Goal: Transaction & Acquisition: Purchase product/service

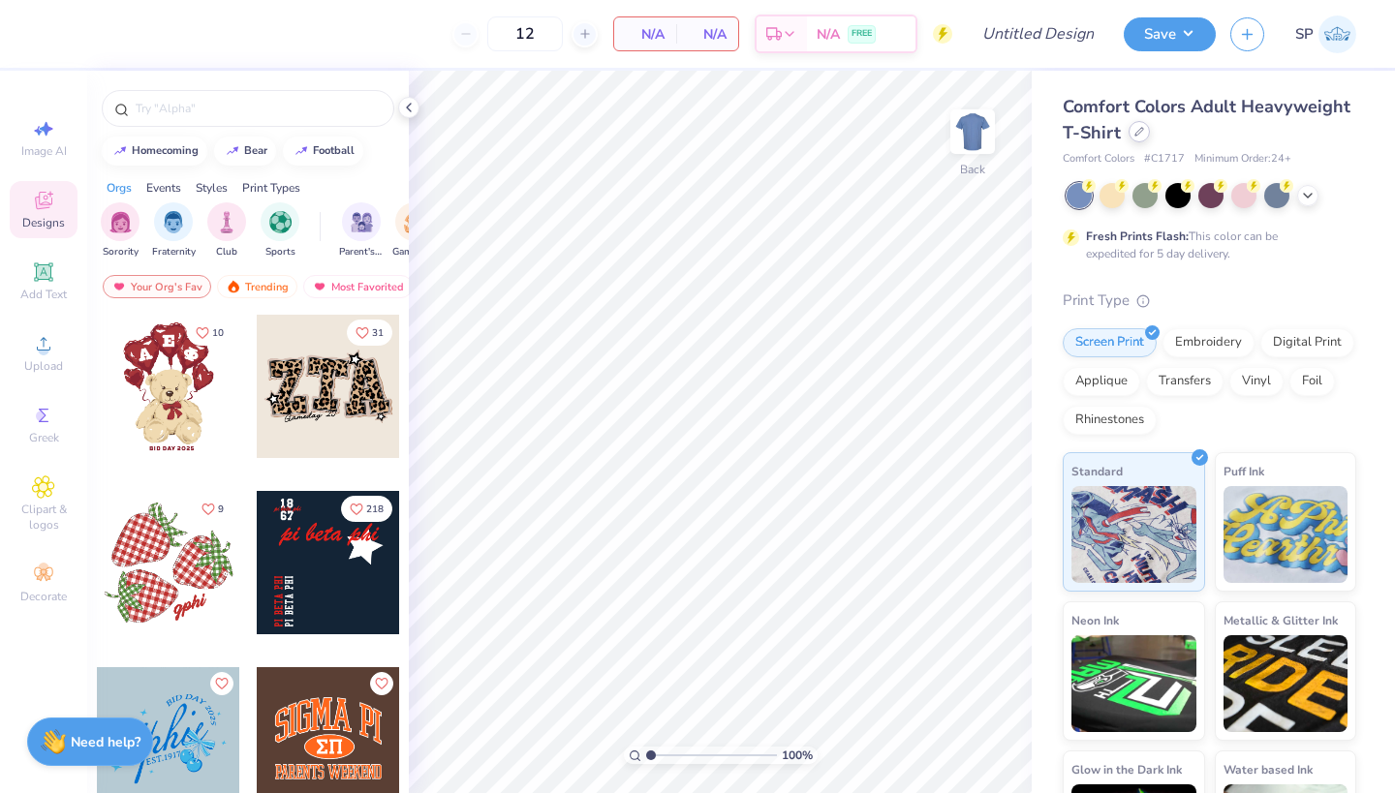
click at [1135, 136] on icon at bounding box center [1139, 132] width 8 height 8
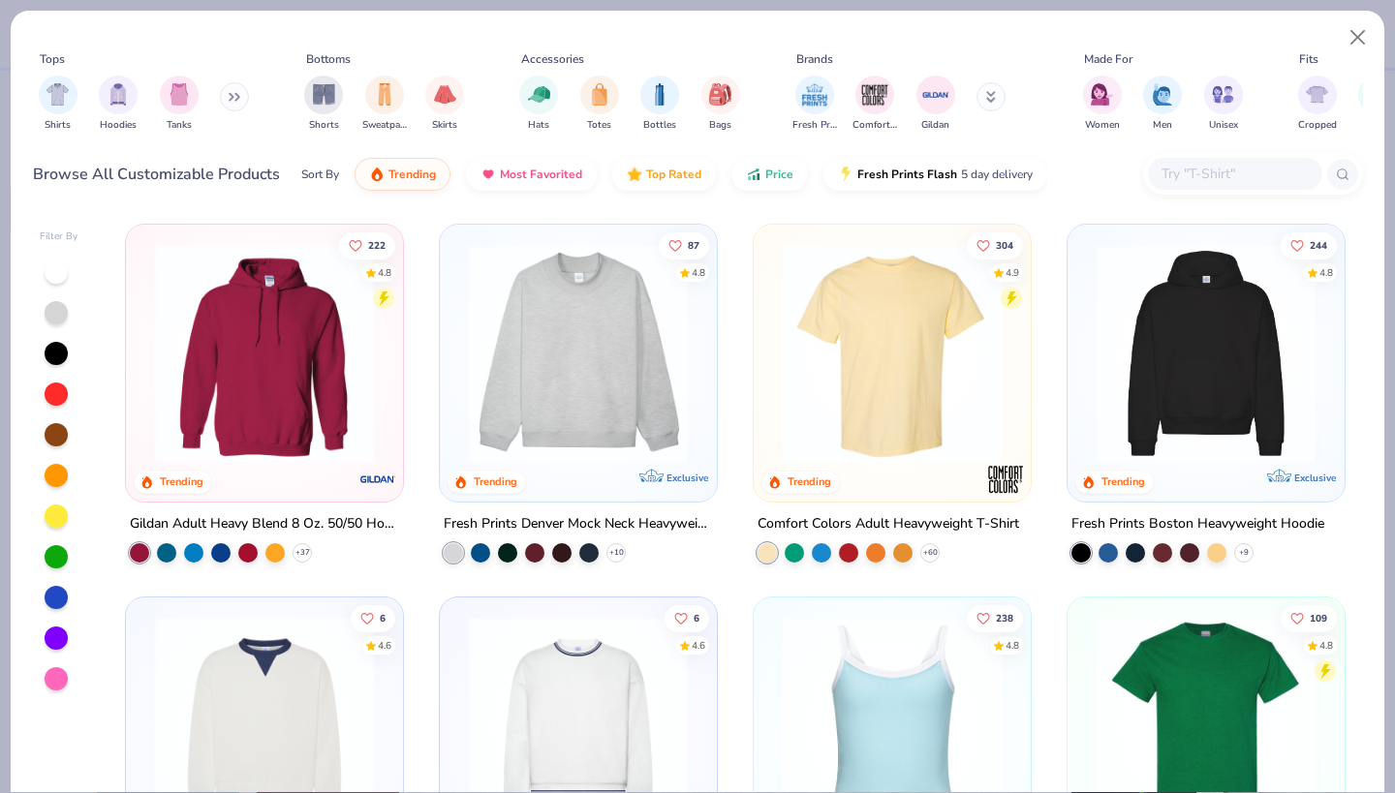
click at [295, 521] on div "Gildan Adult Heavy Blend 8 Oz. 50/50 Hooded Sweatshirt" at bounding box center [264, 524] width 269 height 24
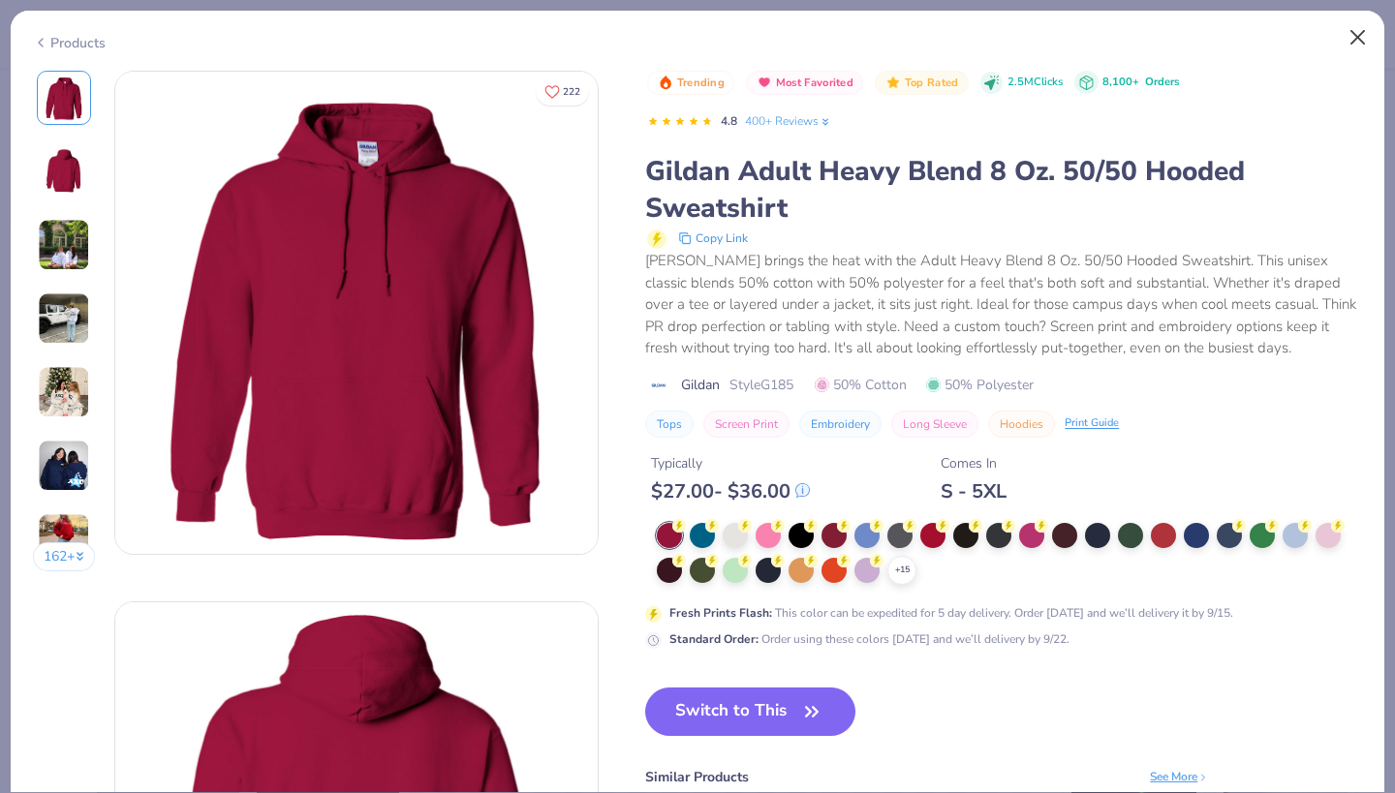
click at [1350, 41] on button "Close" at bounding box center [1358, 37] width 37 height 37
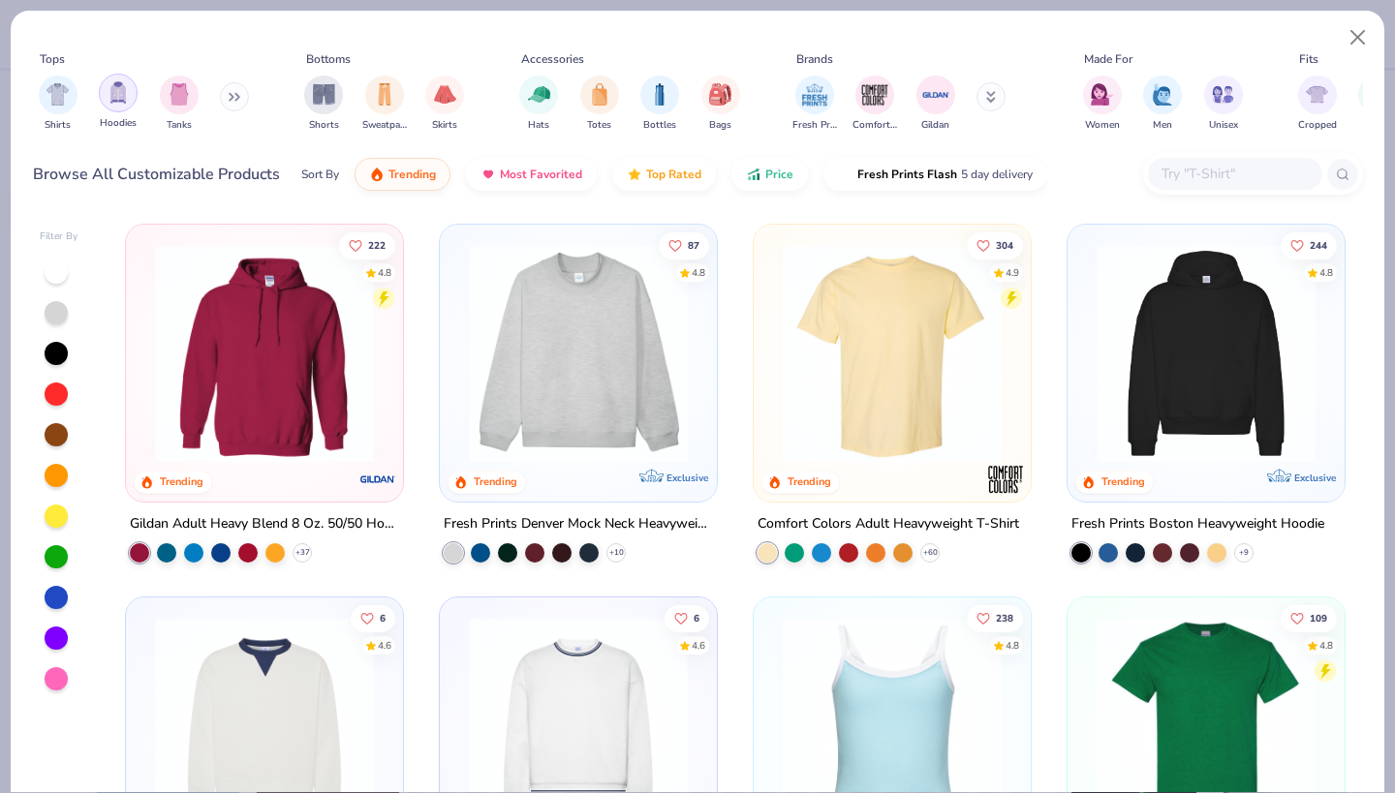
click at [114, 94] on img "filter for Hoodies" at bounding box center [118, 92] width 21 height 22
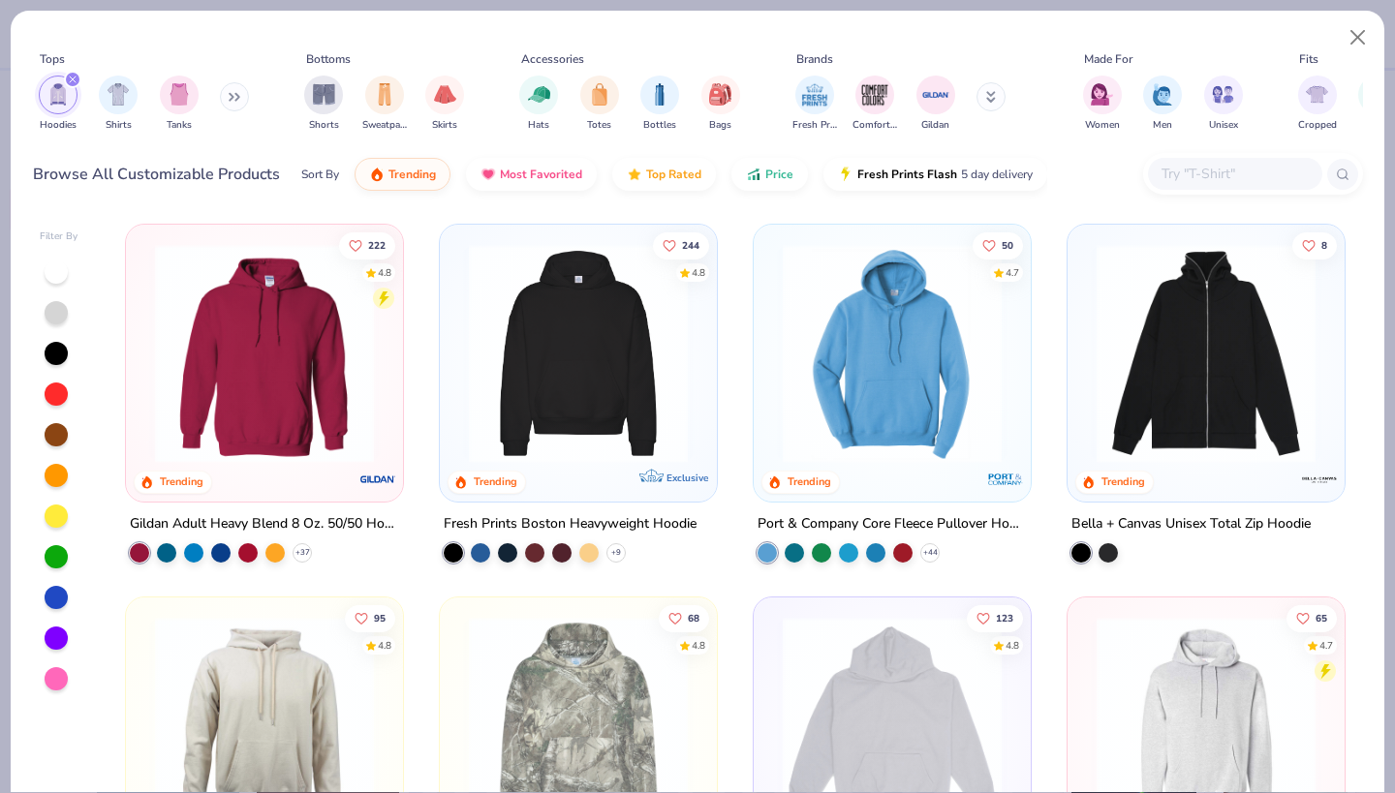
scroll to position [43, 0]
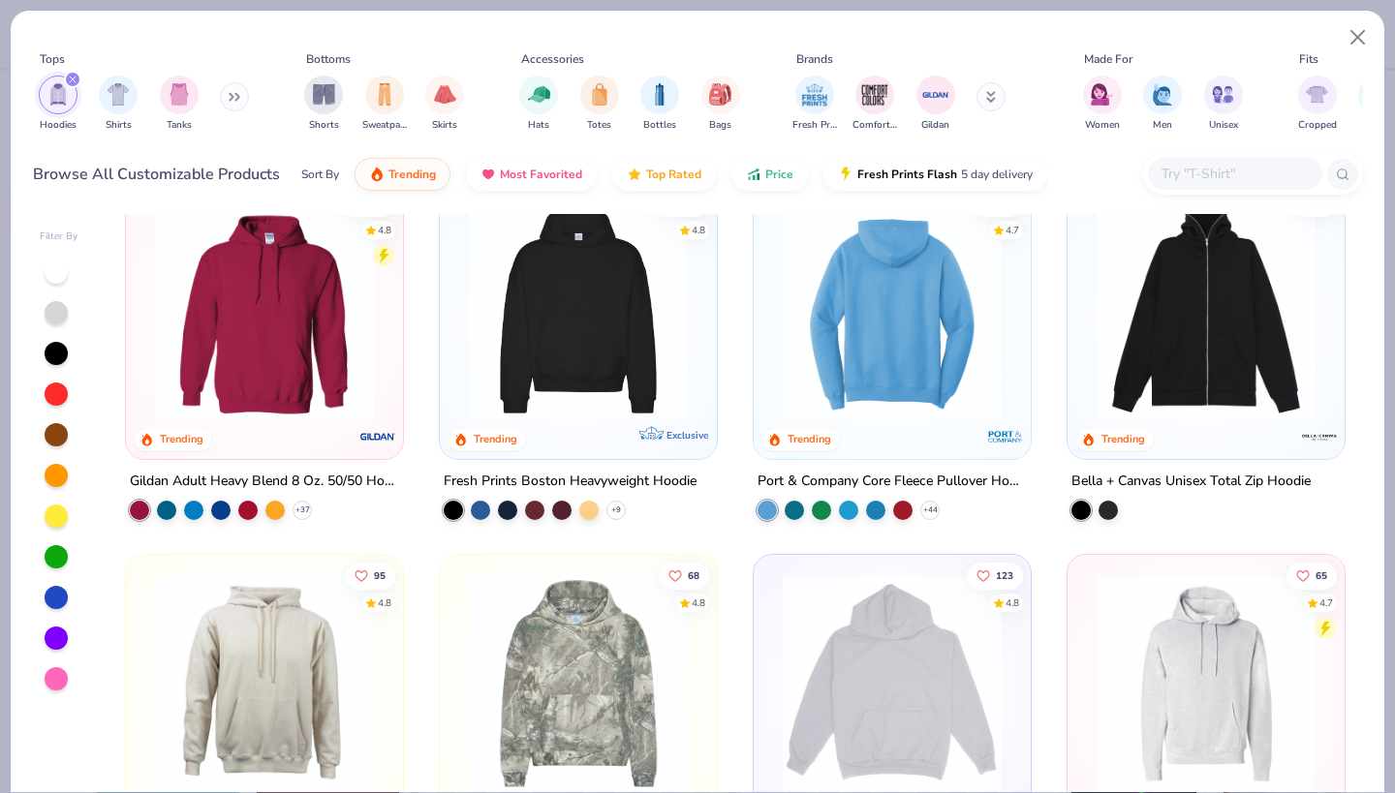
click at [949, 346] on div at bounding box center [892, 310] width 714 height 219
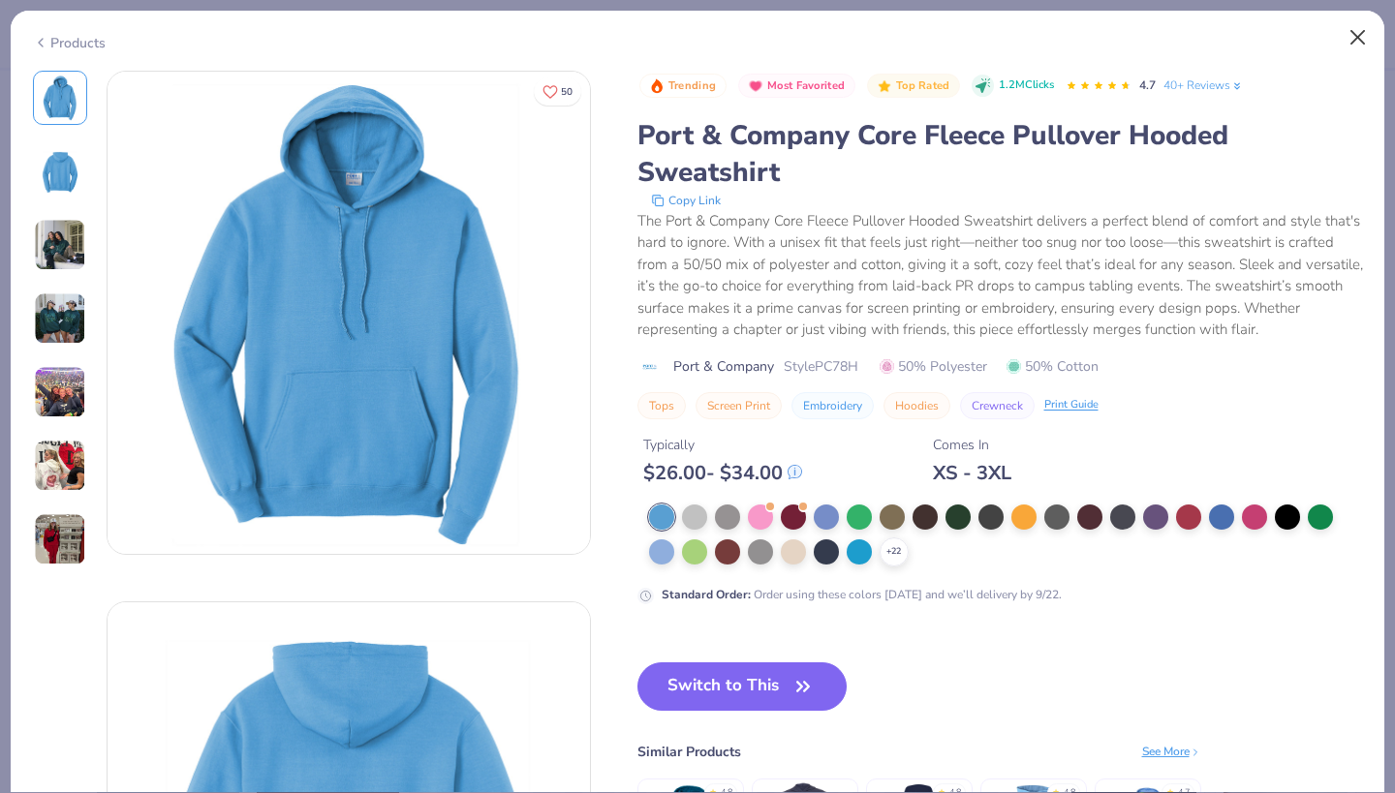
click at [1350, 30] on button "Close" at bounding box center [1358, 37] width 37 height 37
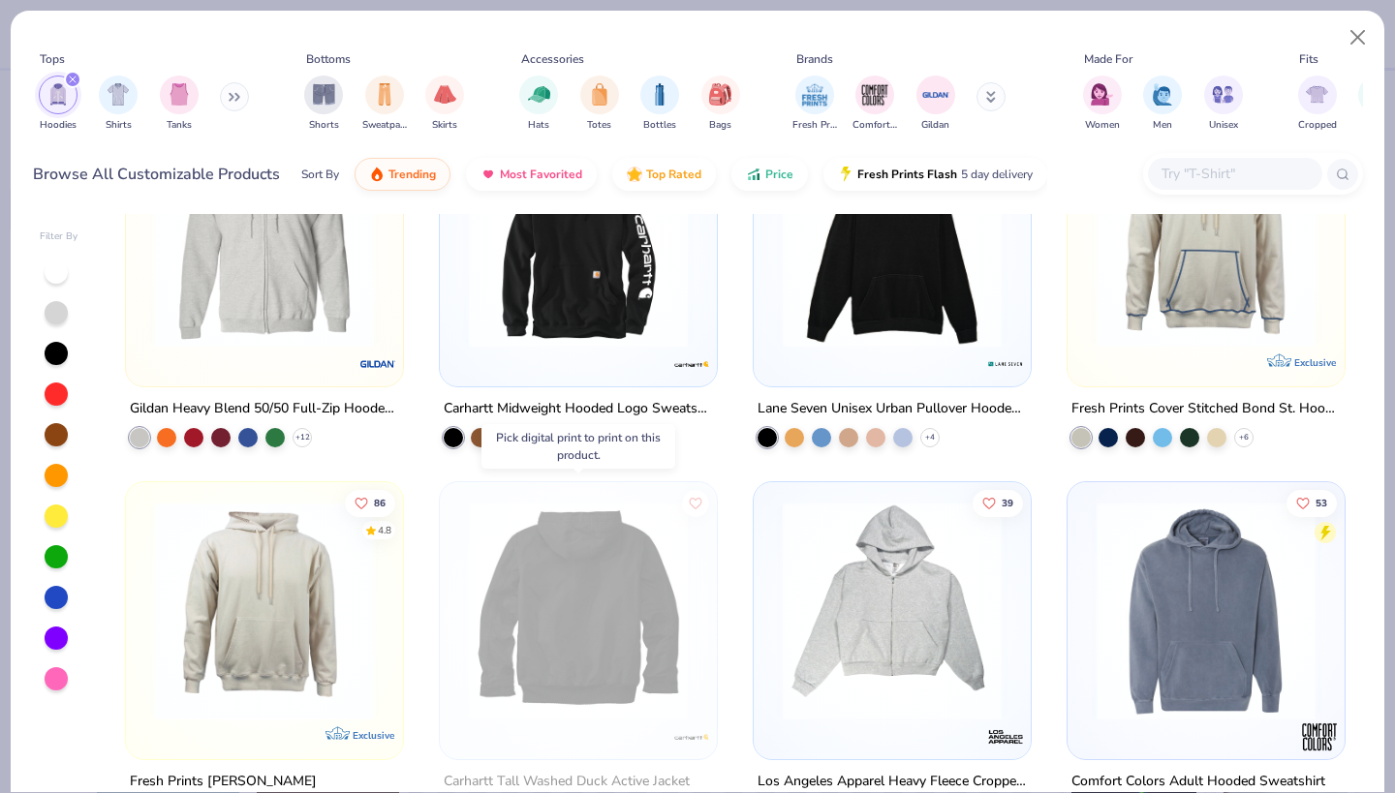
scroll to position [1232, 0]
click at [581, 634] on div at bounding box center [578, 612] width 714 height 219
click at [565, 642] on img at bounding box center [578, 612] width 238 height 219
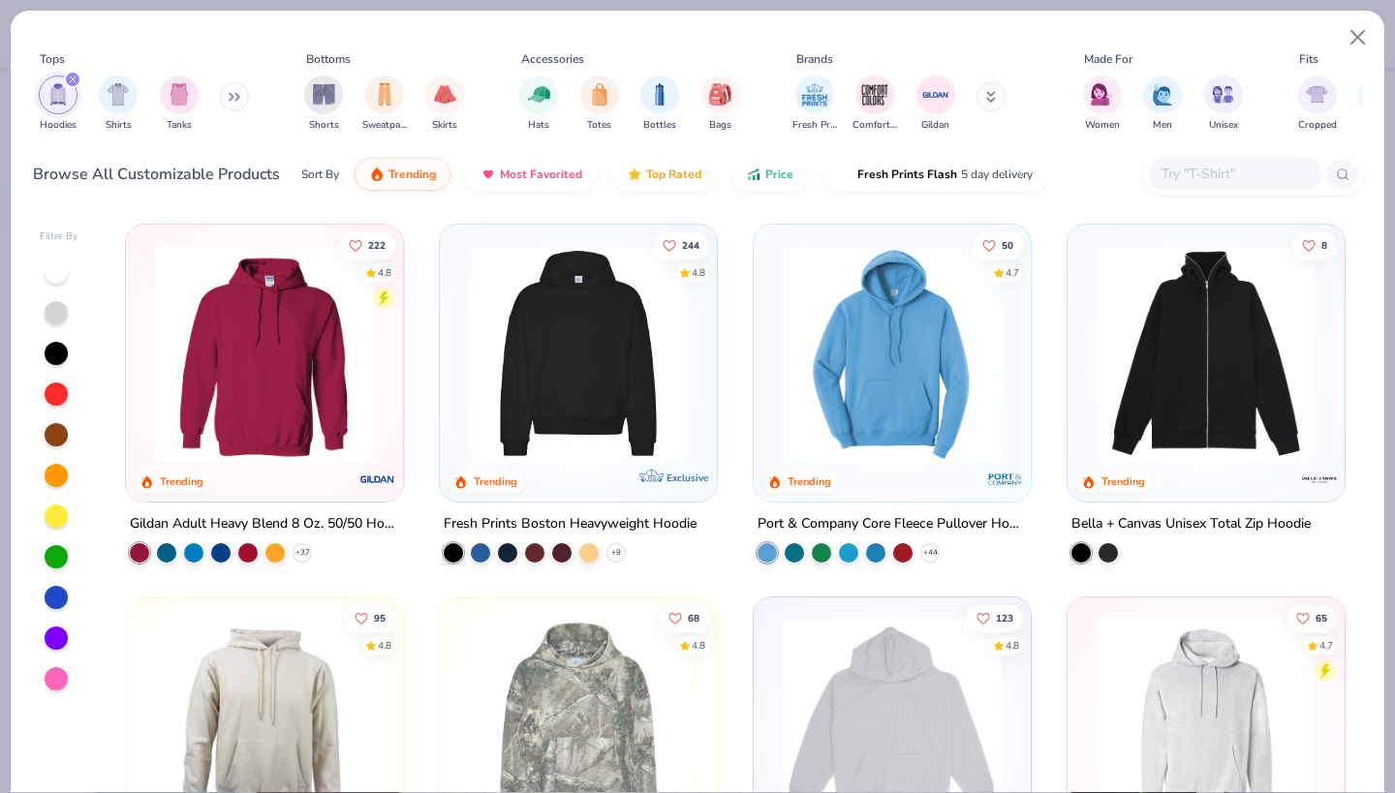
scroll to position [0, 0]
click at [929, 382] on img at bounding box center [892, 353] width 238 height 219
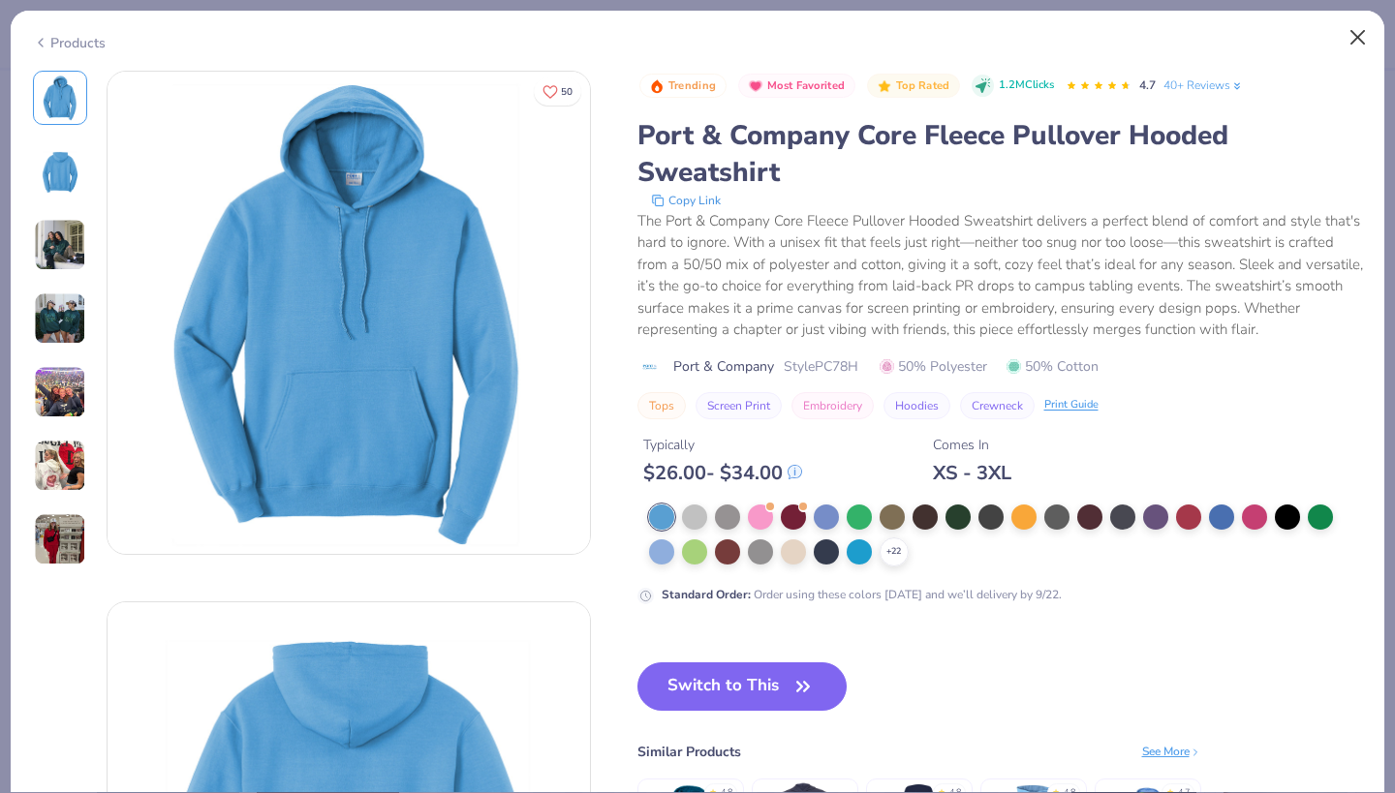
click at [1359, 21] on button "Close" at bounding box center [1358, 37] width 37 height 37
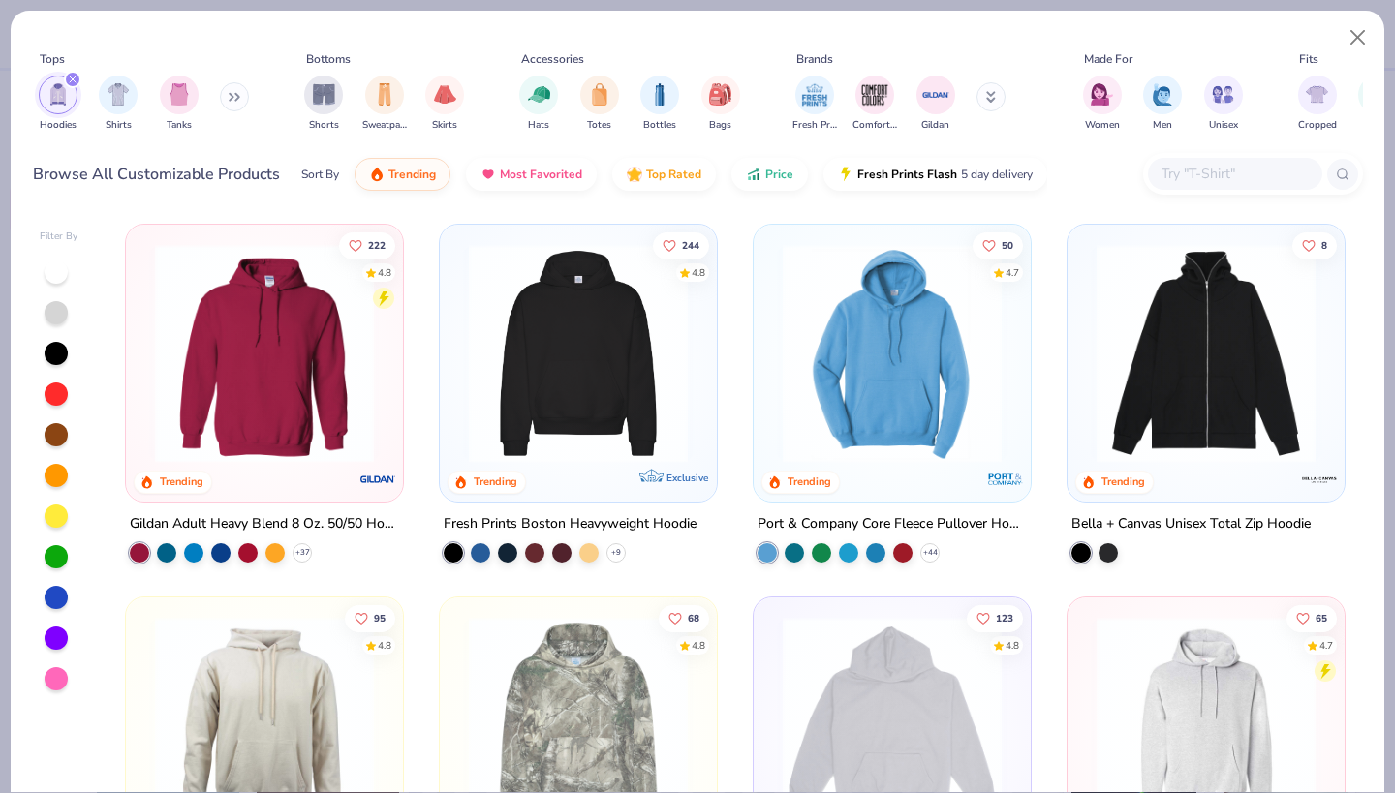
click at [581, 383] on img at bounding box center [578, 353] width 238 height 219
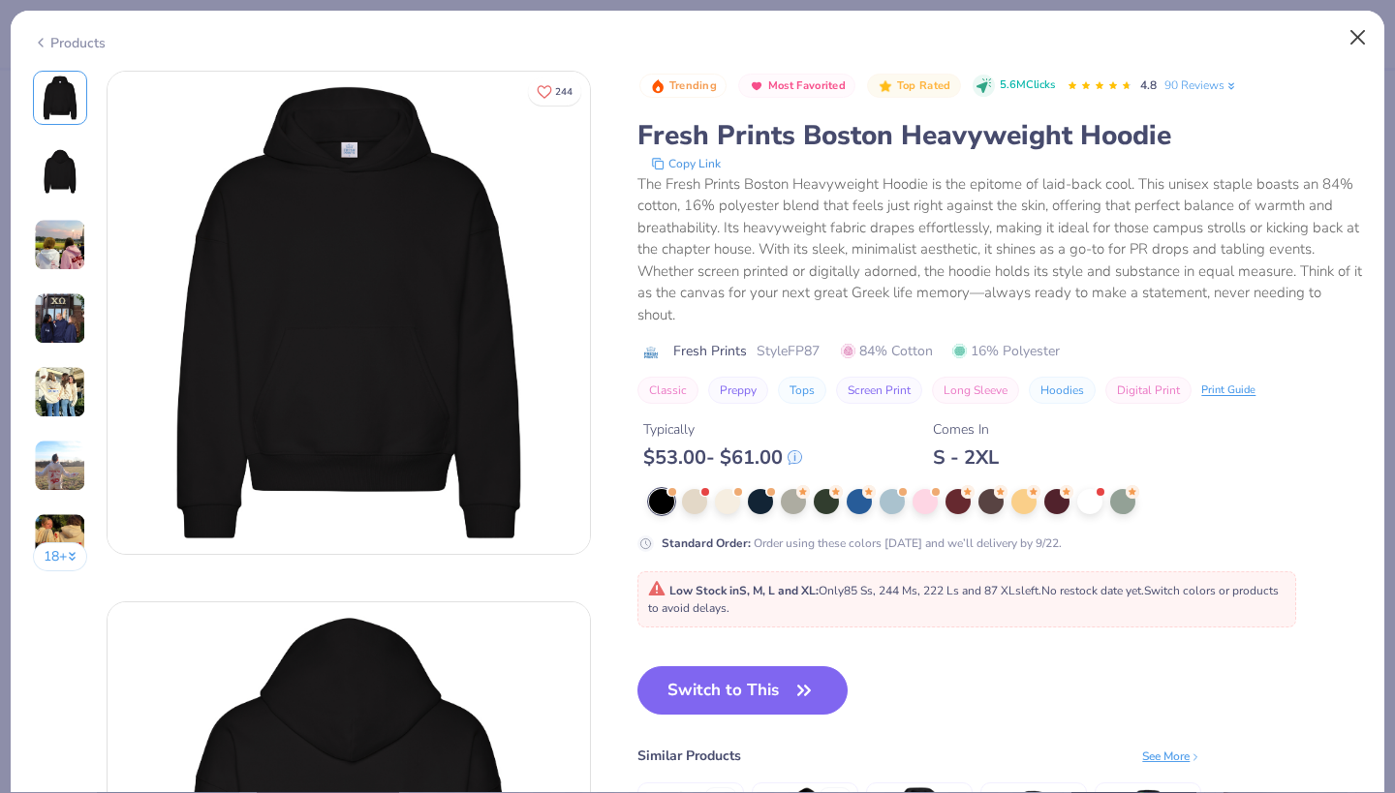
click at [1355, 42] on button "Close" at bounding box center [1358, 37] width 37 height 37
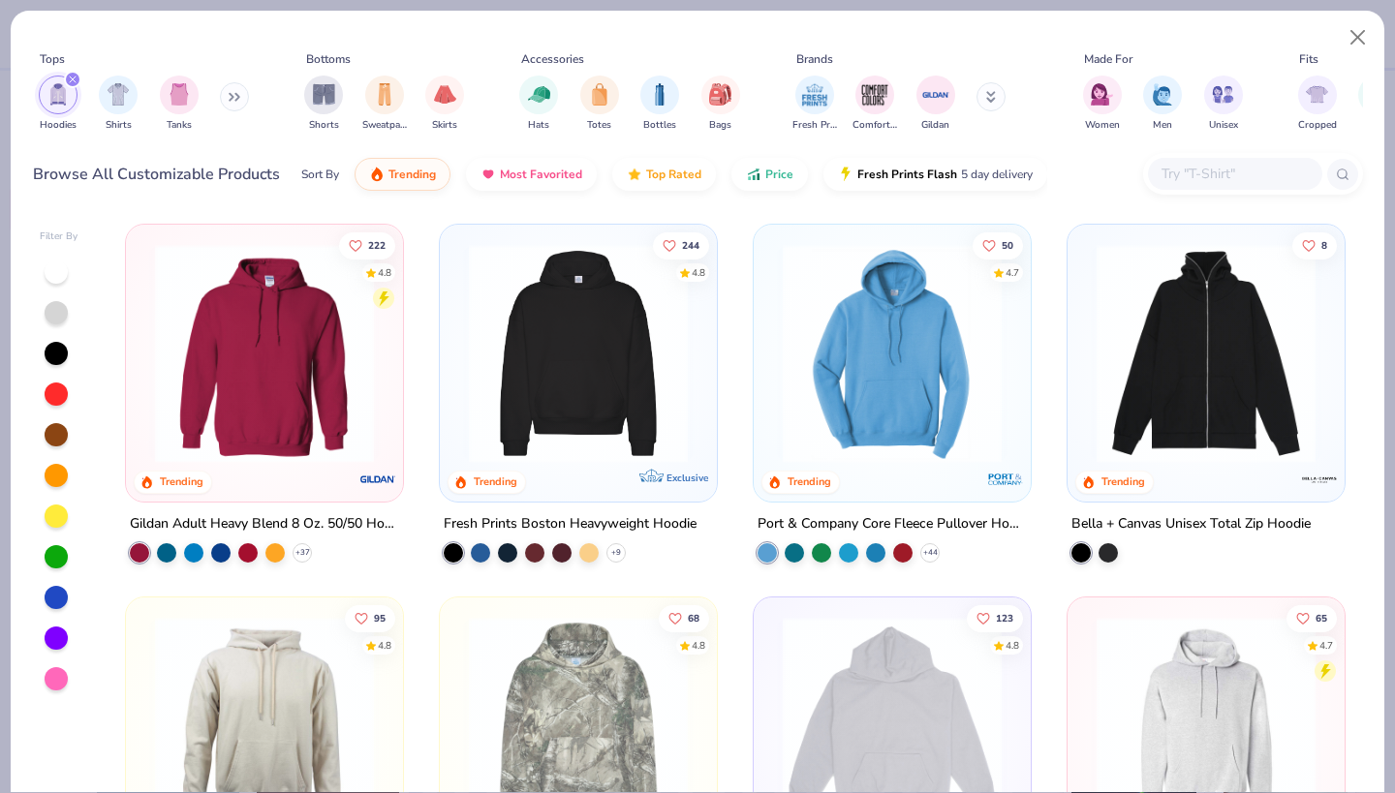
click at [1188, 375] on img at bounding box center [1206, 353] width 238 height 219
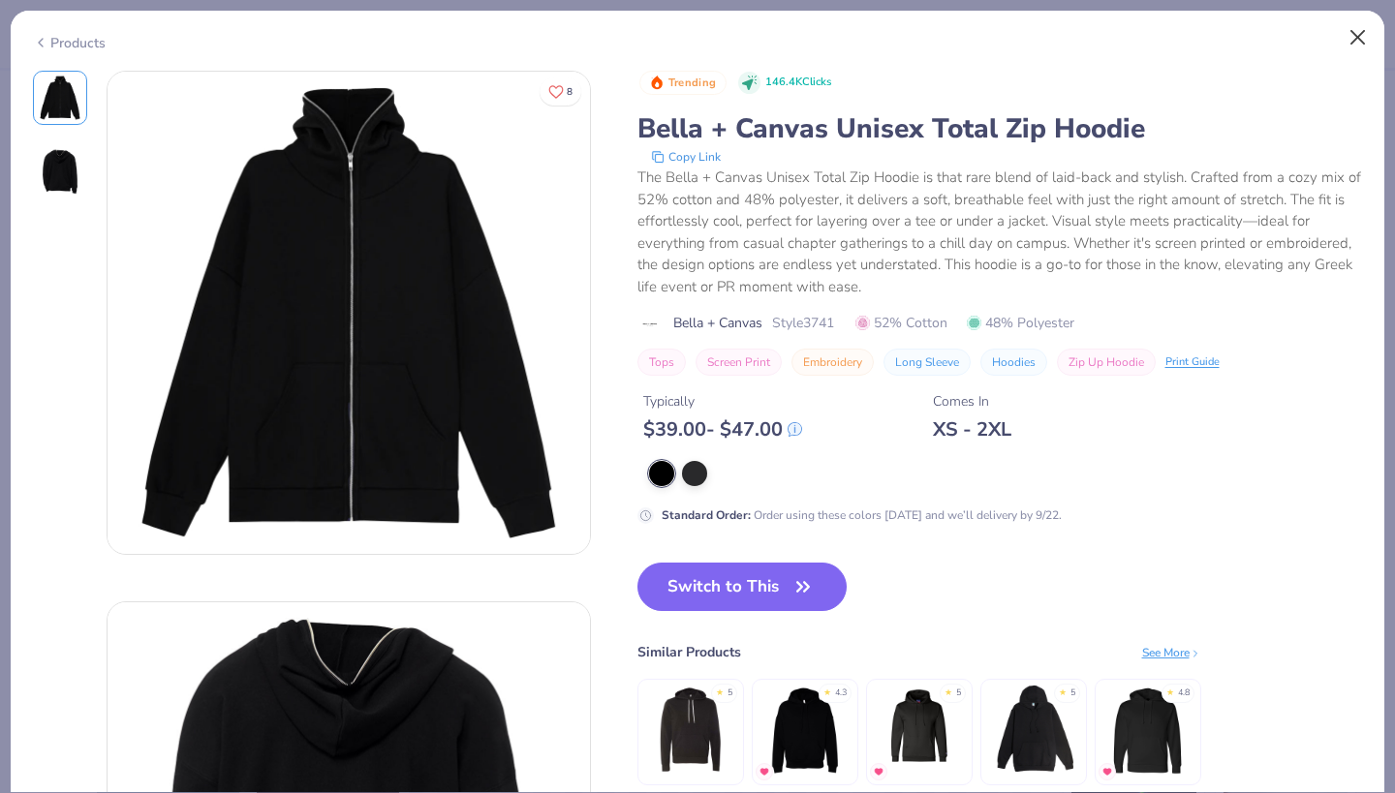
click at [1357, 36] on button "Close" at bounding box center [1358, 37] width 37 height 37
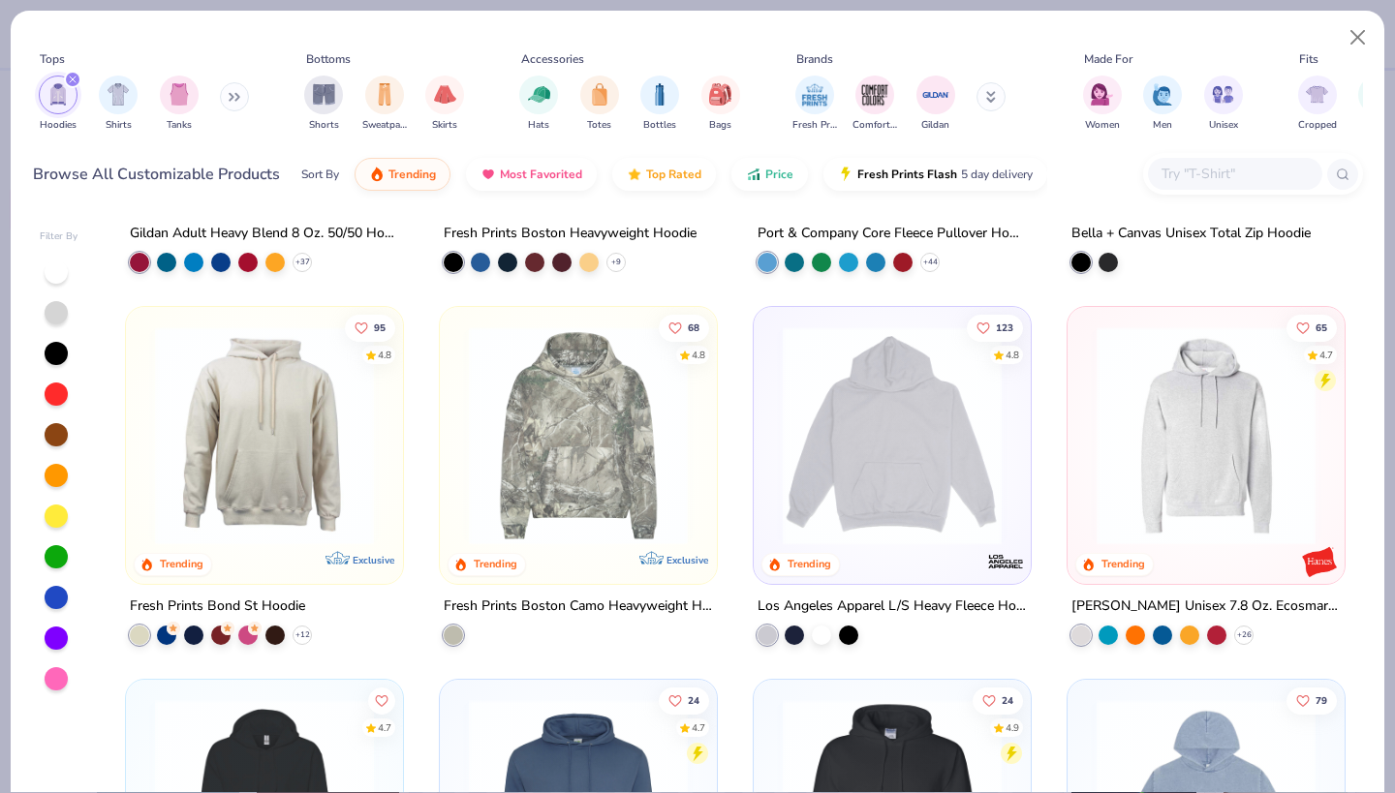
scroll to position [465, 0]
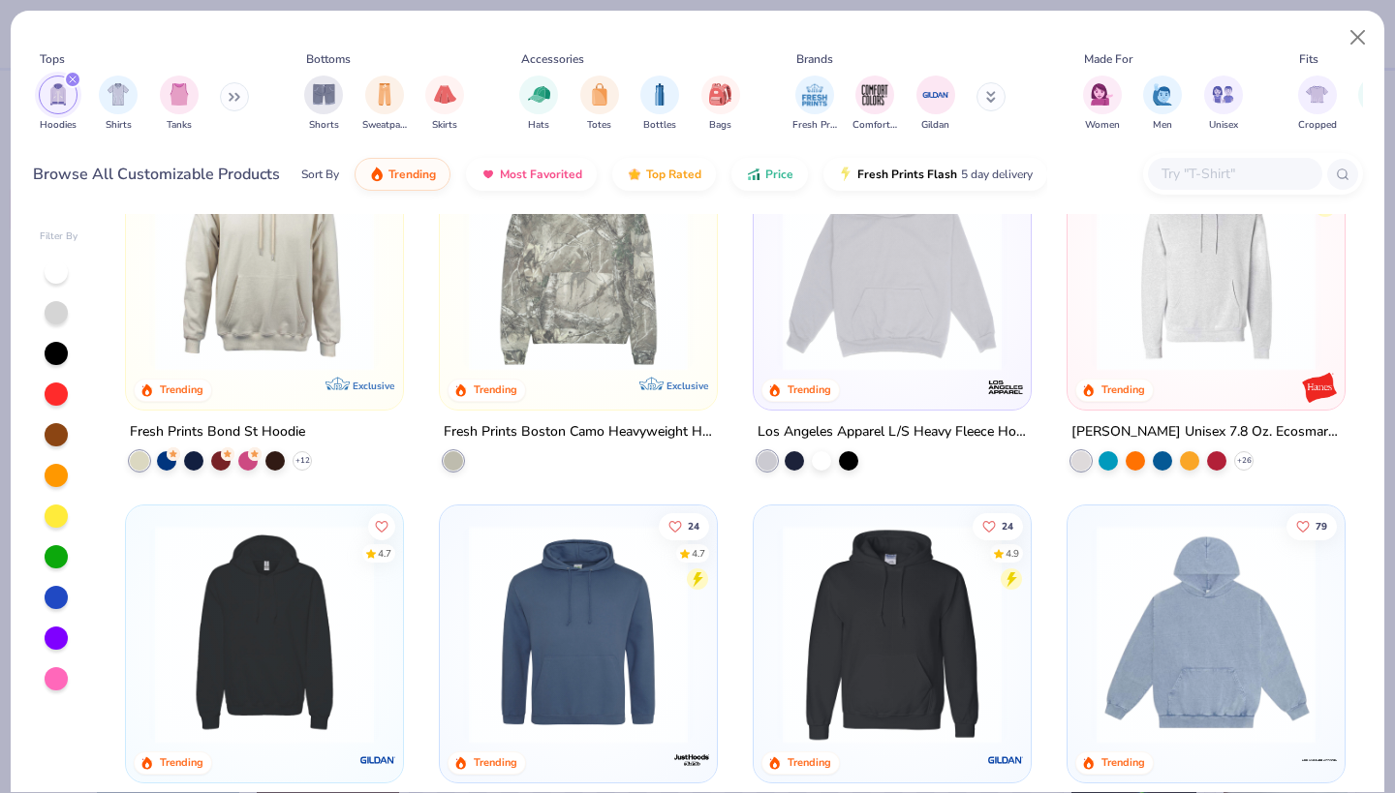
click at [247, 299] on img at bounding box center [264, 261] width 238 height 219
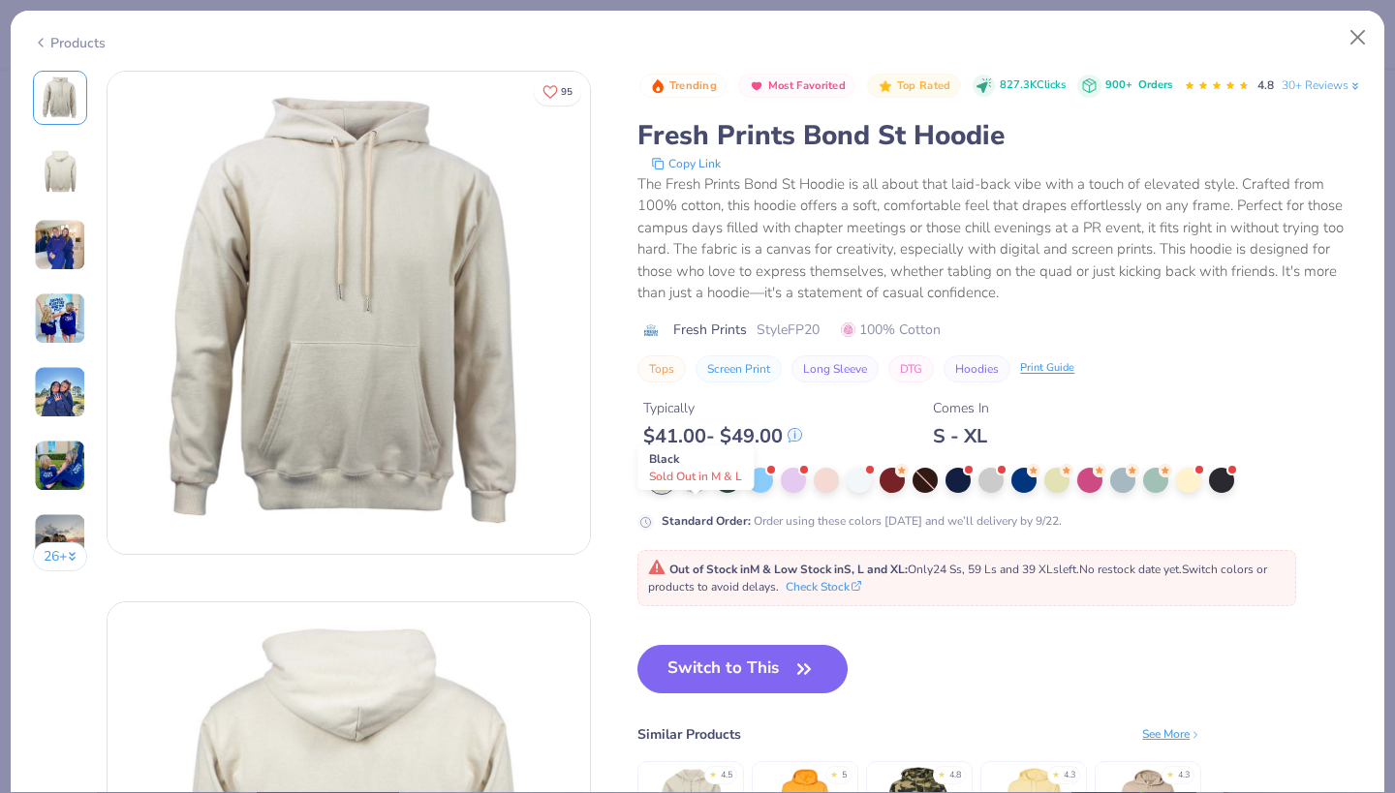
click at [697, 491] on div at bounding box center [694, 478] width 25 height 25
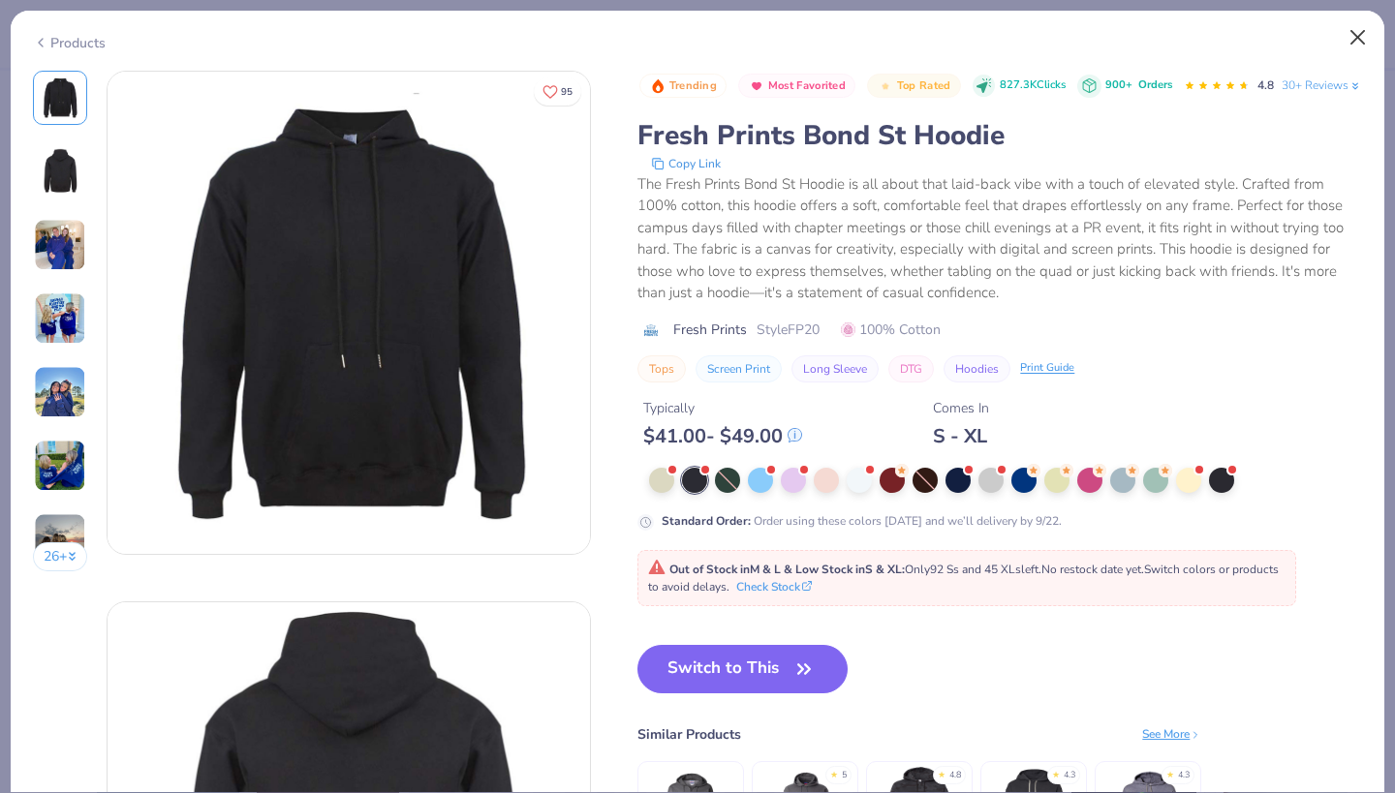
click at [1350, 36] on button "Close" at bounding box center [1358, 37] width 37 height 37
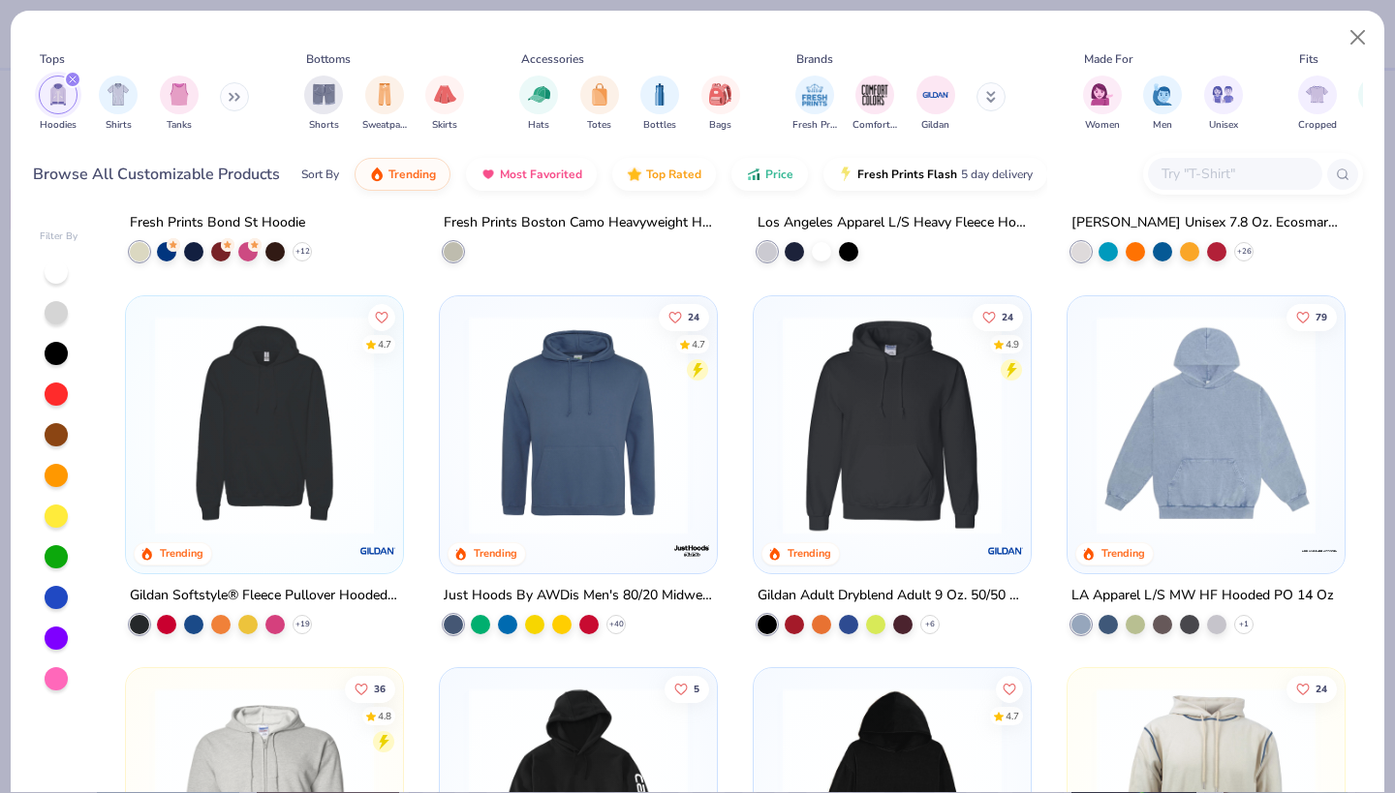
scroll to position [747, 0]
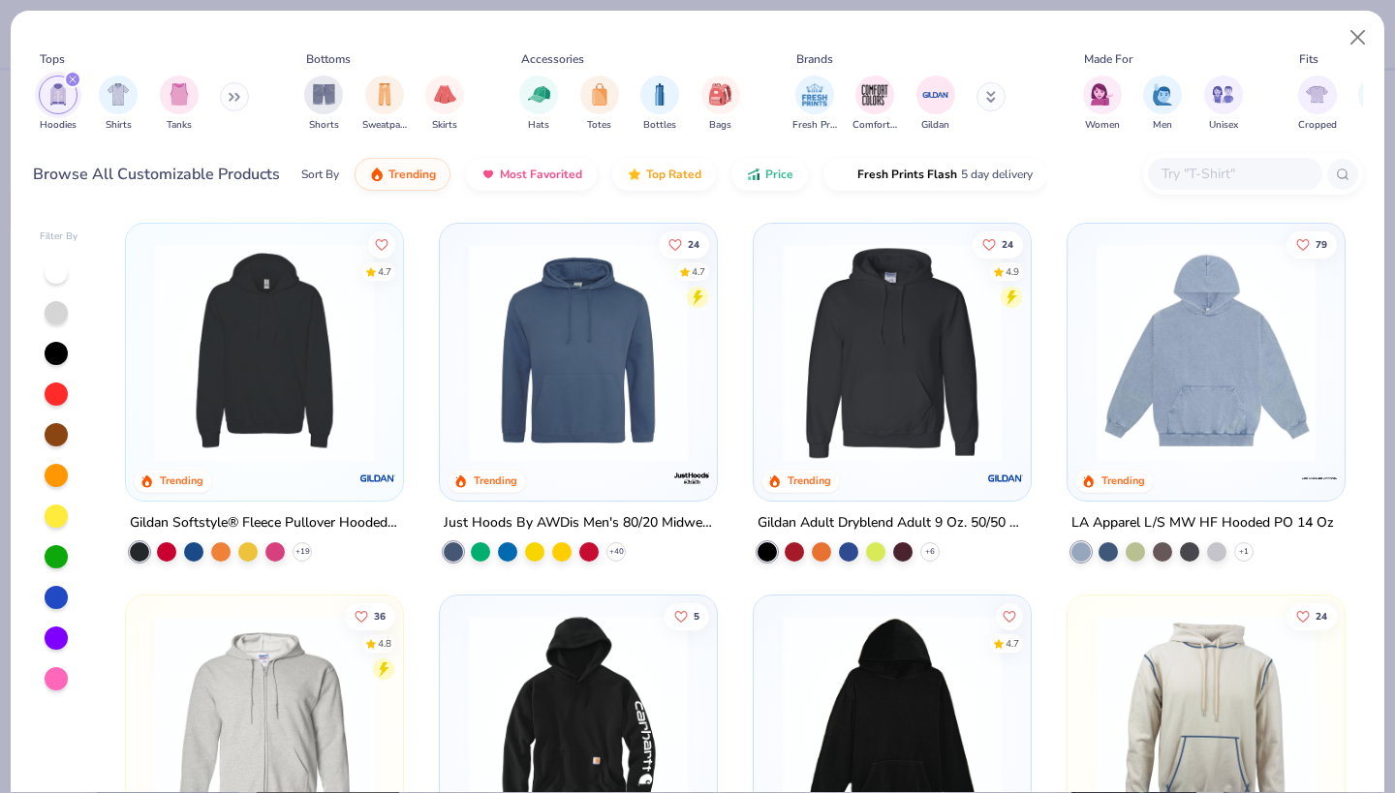
click at [328, 525] on div "Gildan Softstyle® Fleece Pullover Hooded Sweatshirt" at bounding box center [264, 522] width 269 height 24
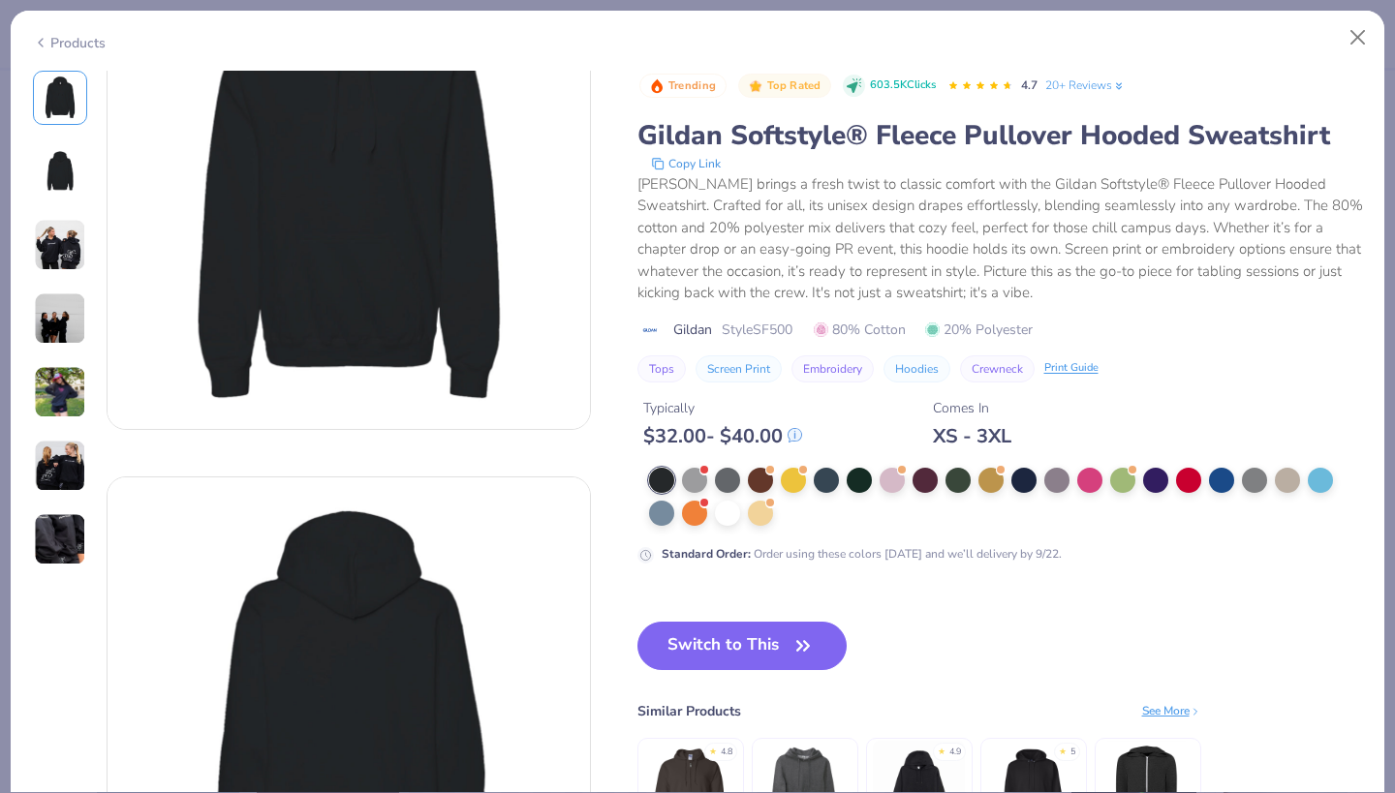
scroll to position [124, 0]
click at [754, 644] on button "Switch to This" at bounding box center [742, 646] width 210 height 48
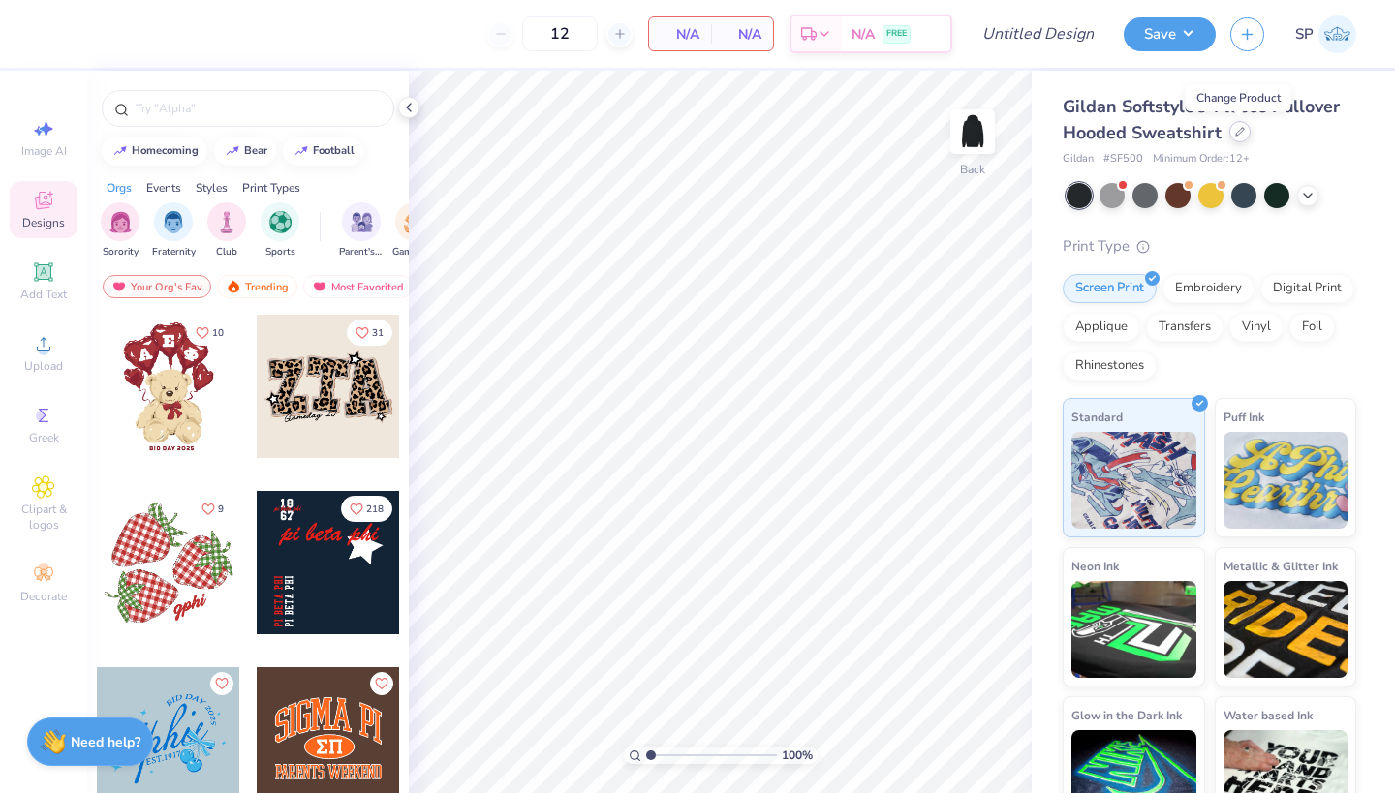
click at [1236, 133] on icon at bounding box center [1240, 132] width 8 height 8
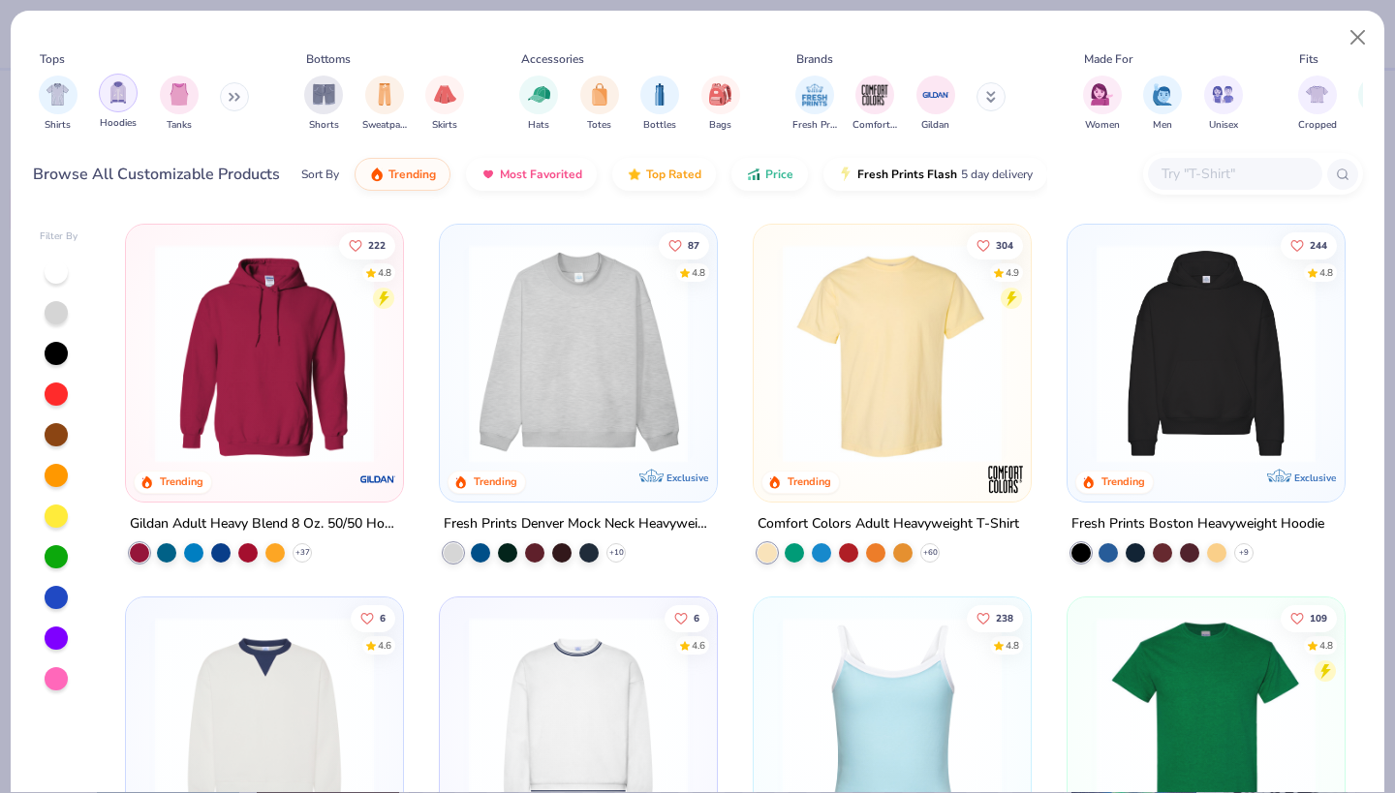
click at [127, 97] on img "filter for Hoodies" at bounding box center [118, 92] width 21 height 22
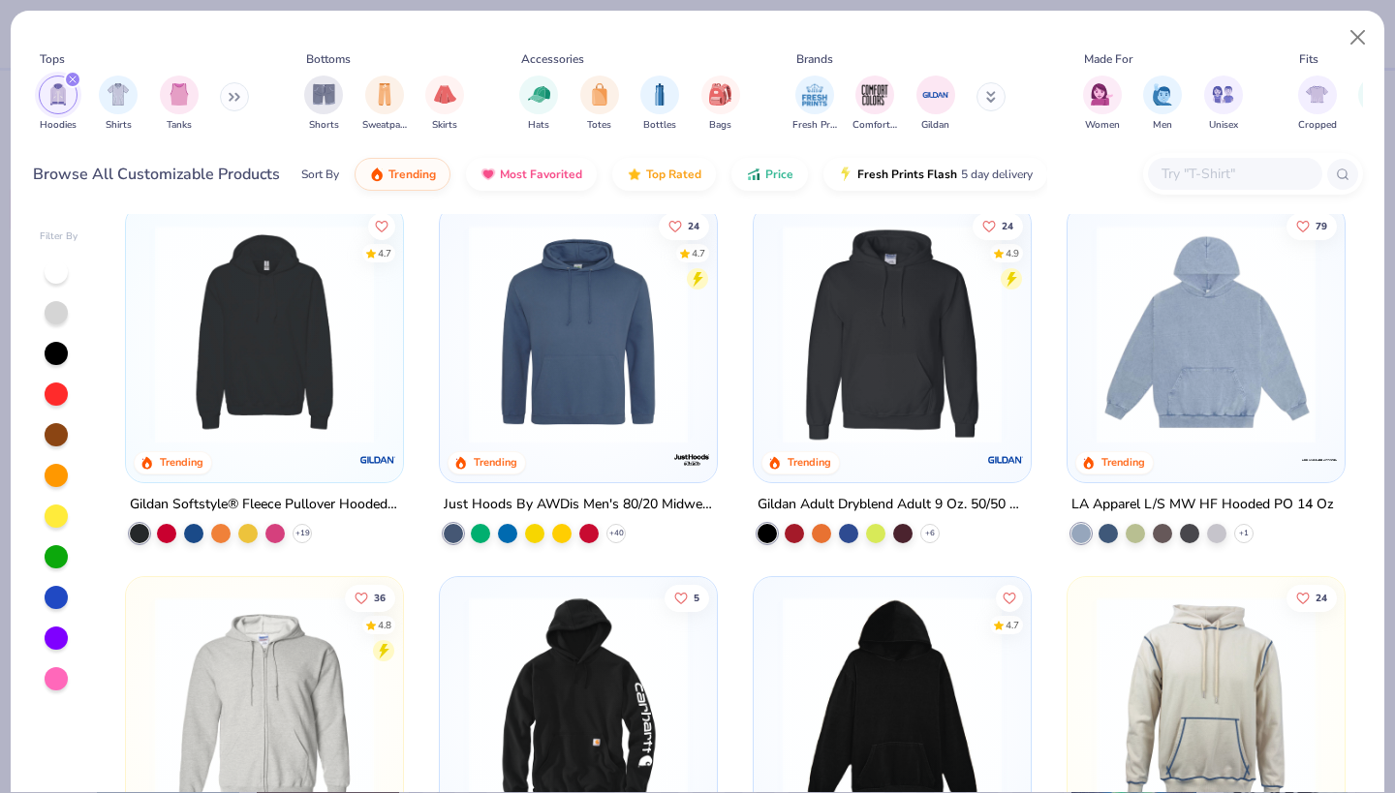
scroll to position [772, 0]
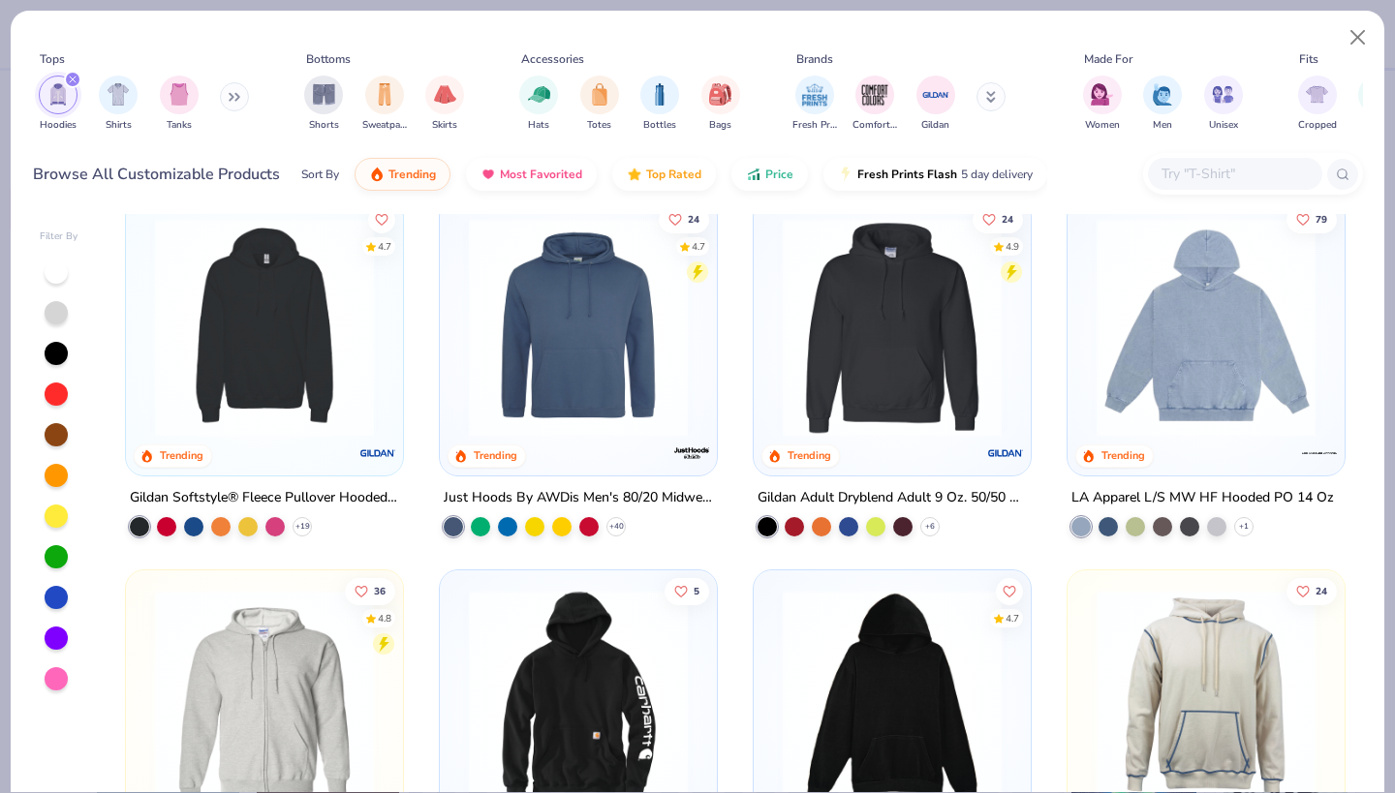
click at [260, 489] on div "Gildan Softstyle® Fleece Pullover Hooded Sweatshirt" at bounding box center [264, 497] width 269 height 24
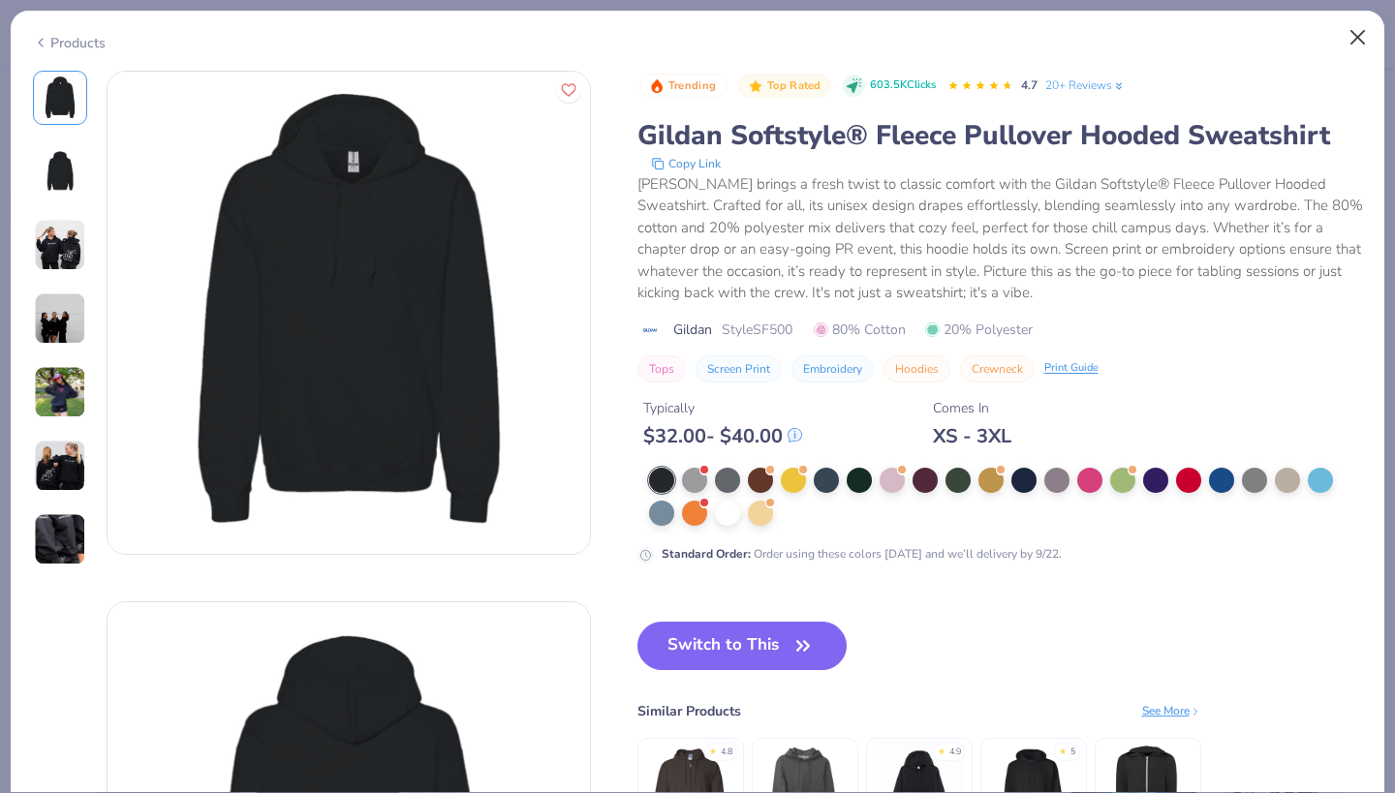
click at [1353, 28] on button "Close" at bounding box center [1358, 37] width 37 height 37
